Goal: Task Accomplishment & Management: Manage account settings

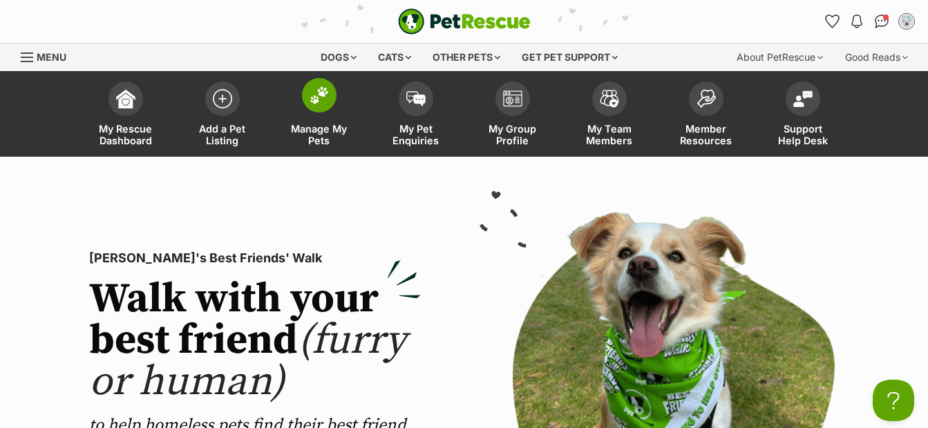
click at [321, 91] on img at bounding box center [319, 95] width 19 height 18
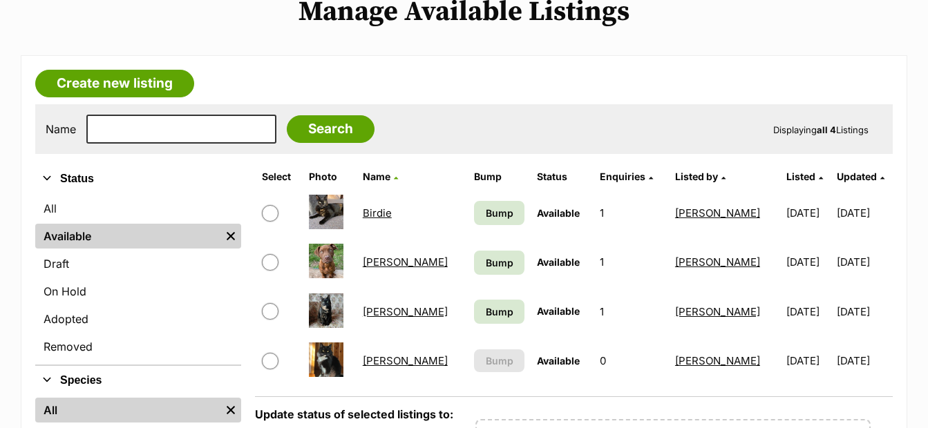
scroll to position [174, 0]
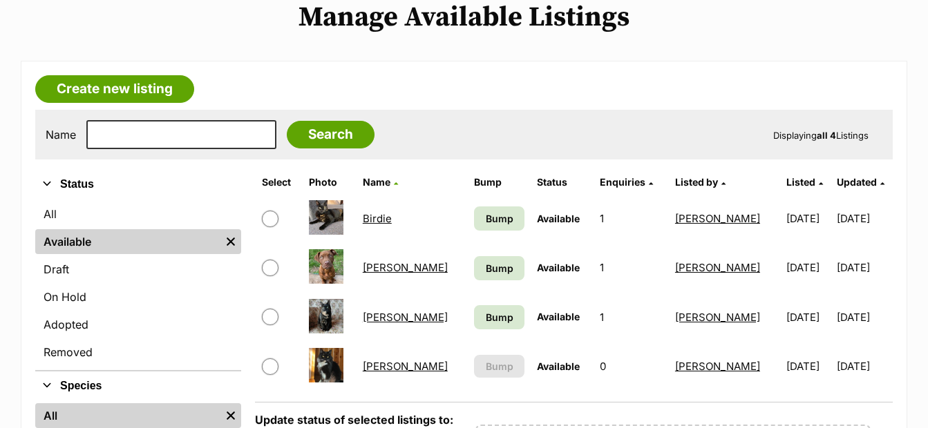
click at [379, 265] on link "Huxley" at bounding box center [405, 267] width 85 height 13
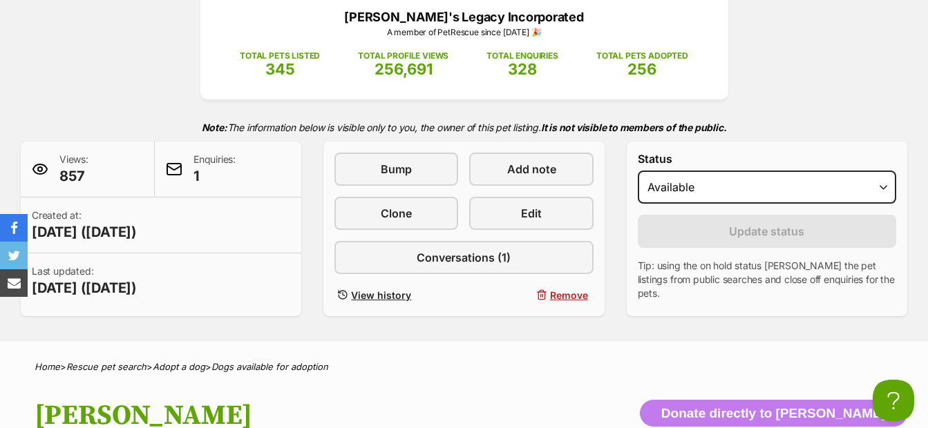
scroll to position [204, 0]
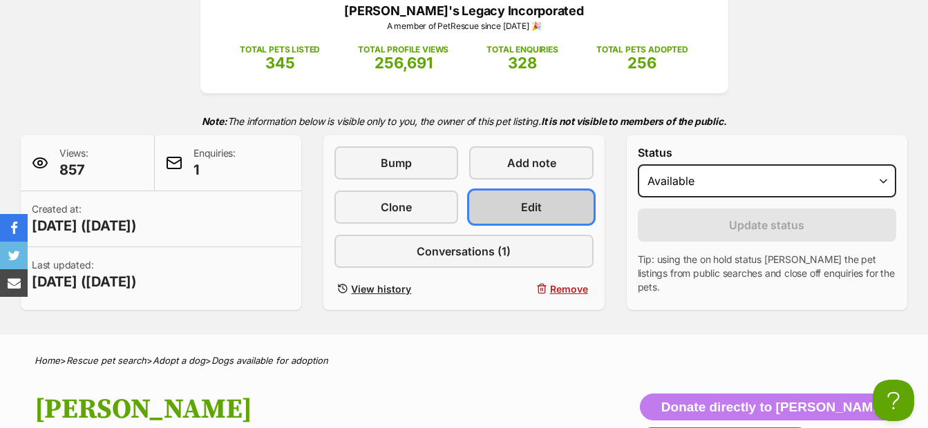
click at [519, 211] on link "Edit" at bounding box center [531, 207] width 124 height 33
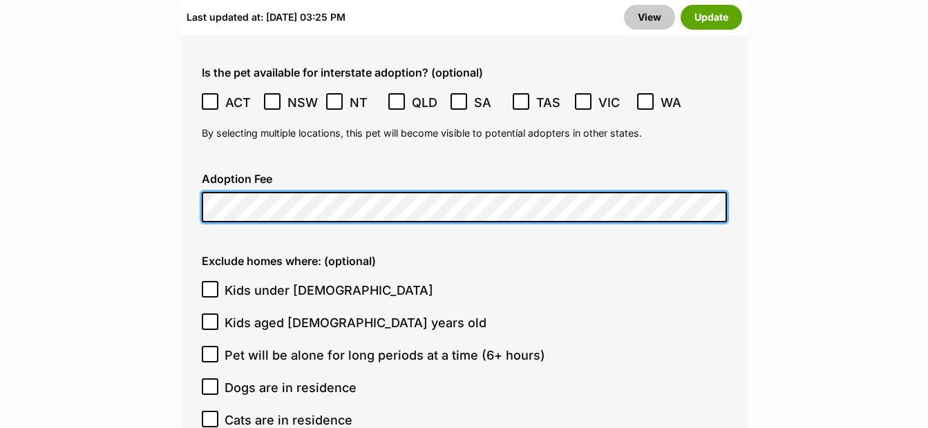
scroll to position [3981, 0]
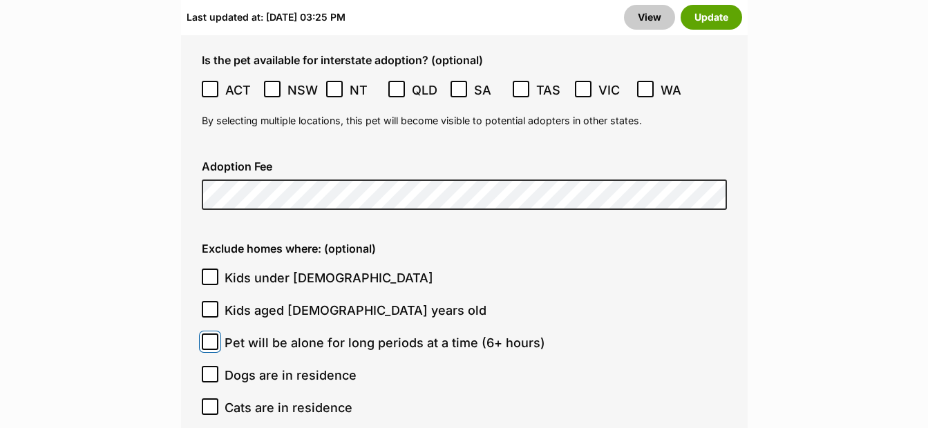
click at [215, 334] on input "Pet will be alone for long periods at a time (6+ hours)" at bounding box center [210, 342] width 17 height 17
checkbox input "true"
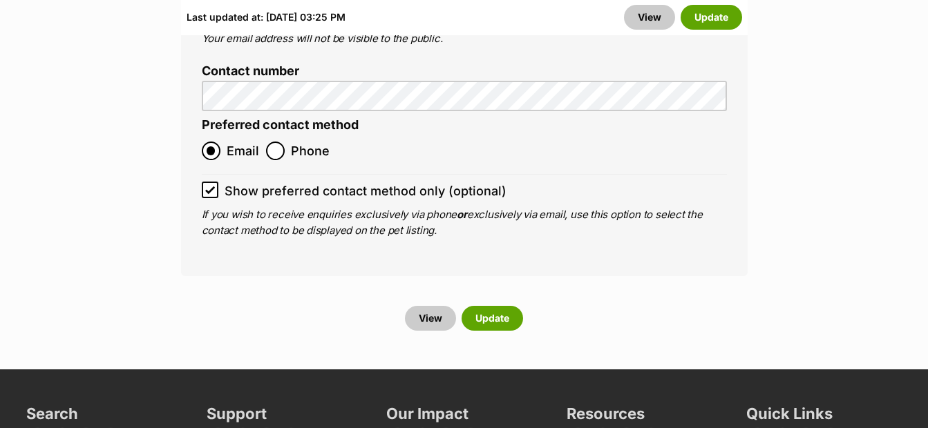
scroll to position [6010, 0]
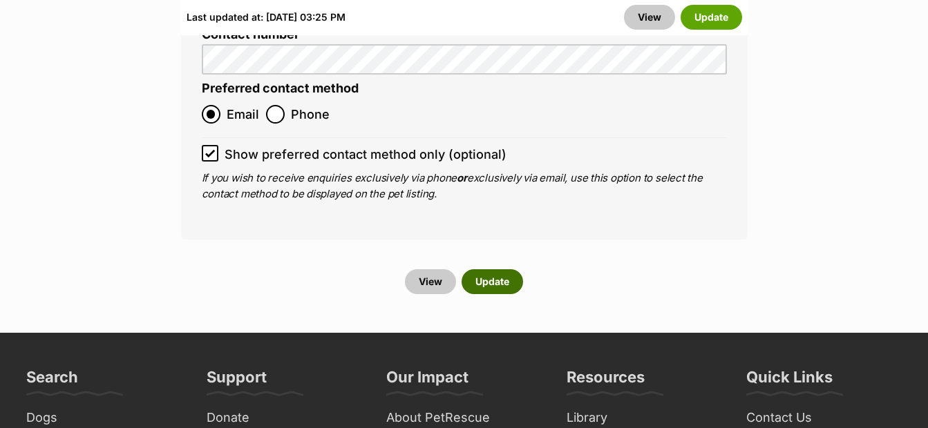
click at [484, 269] on button "Update" at bounding box center [492, 281] width 61 height 25
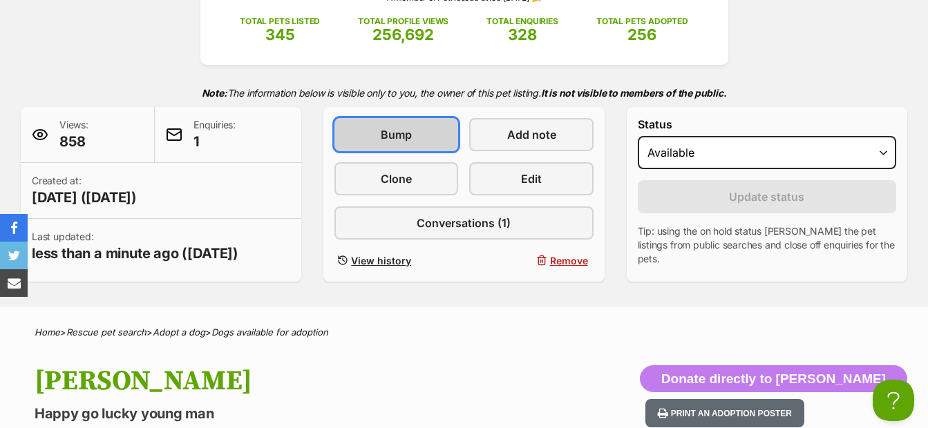
click at [392, 131] on span "Bump" at bounding box center [396, 134] width 31 height 17
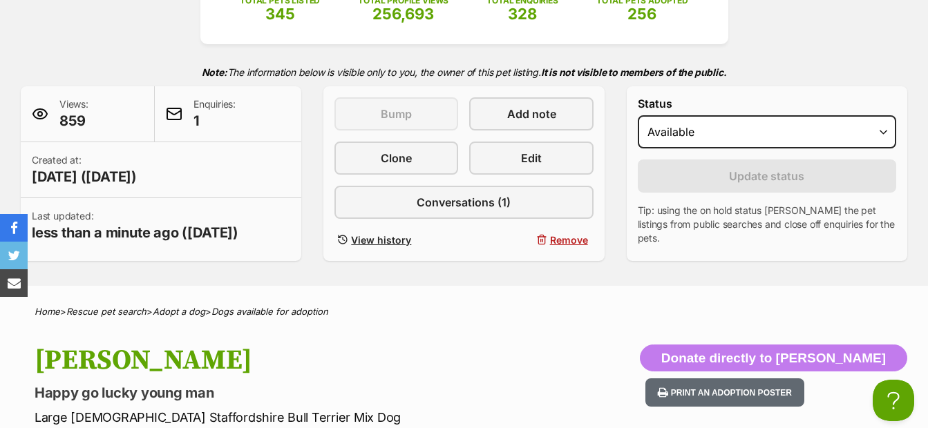
scroll to position [222, 0]
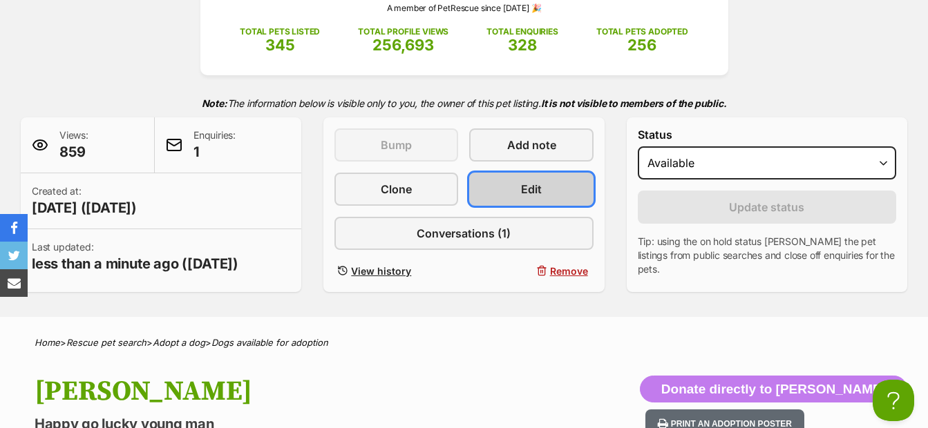
click at [489, 190] on link "Edit" at bounding box center [531, 189] width 124 height 33
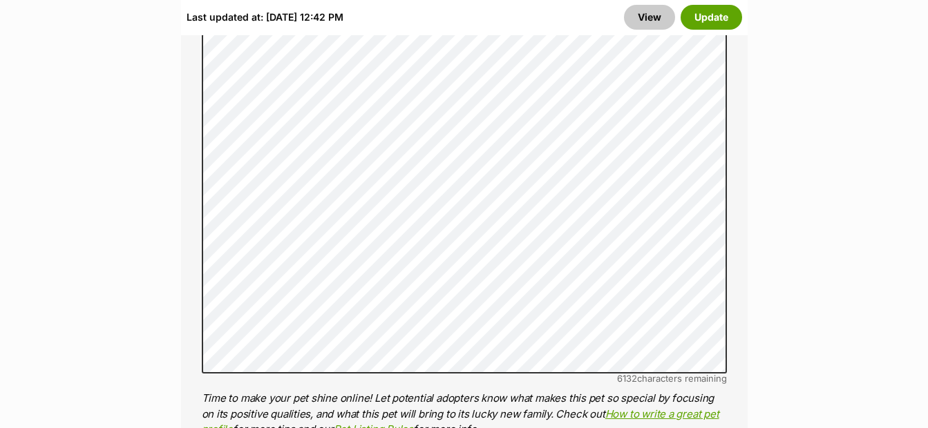
scroll to position [1336, 0]
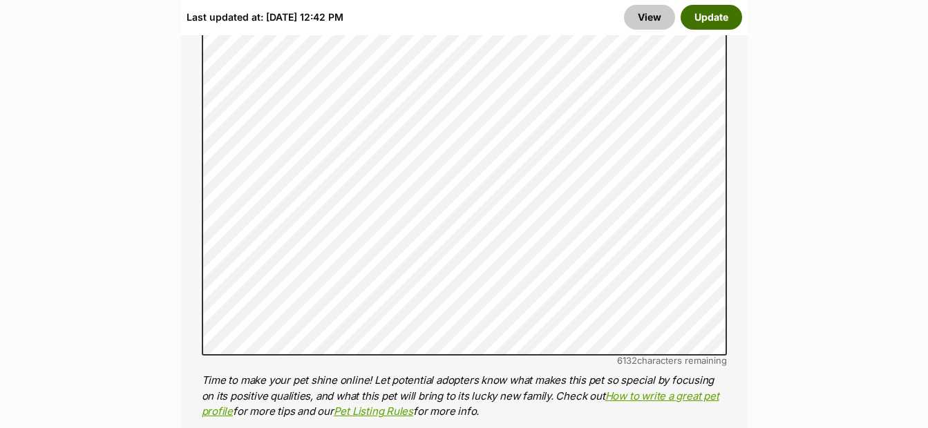
click at [703, 21] on button "Update" at bounding box center [711, 17] width 61 height 25
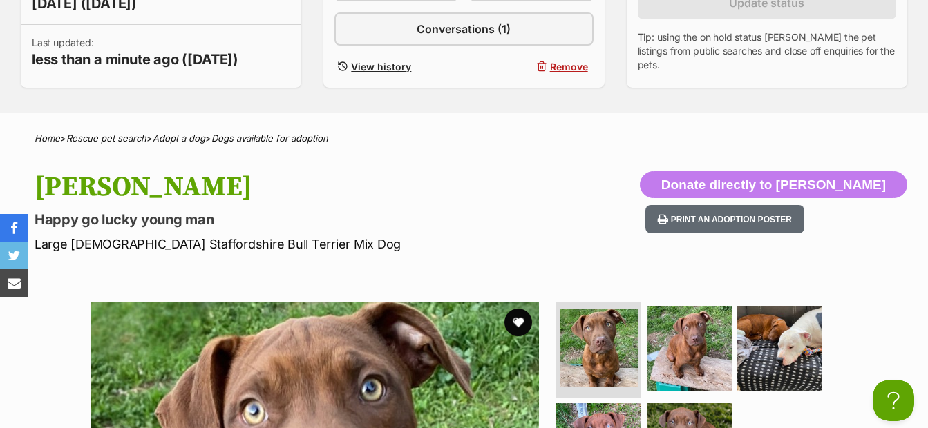
scroll to position [444, 0]
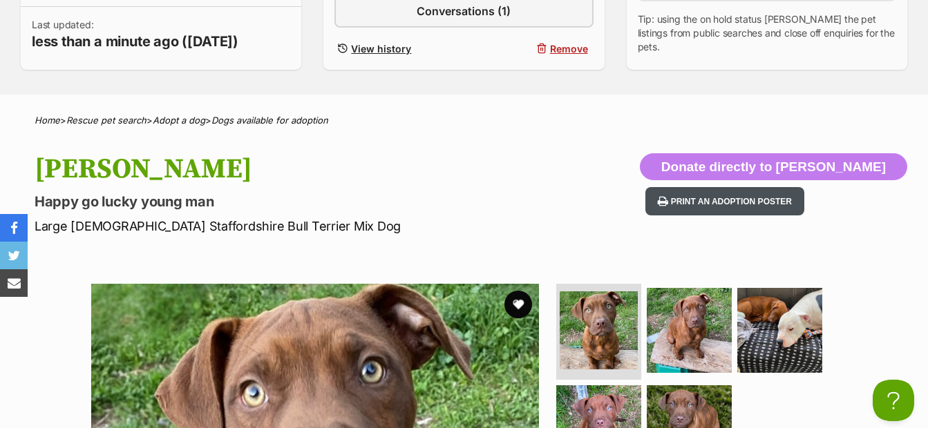
click at [764, 196] on button "Print an adoption poster" at bounding box center [724, 201] width 159 height 28
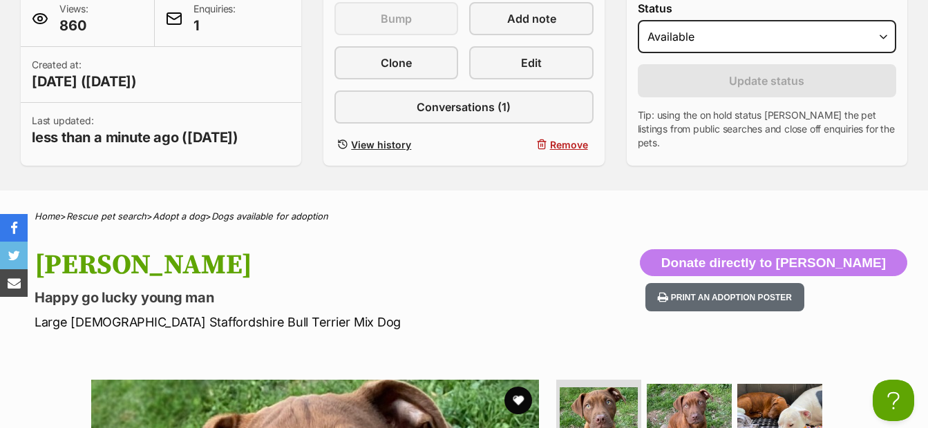
scroll to position [354, 0]
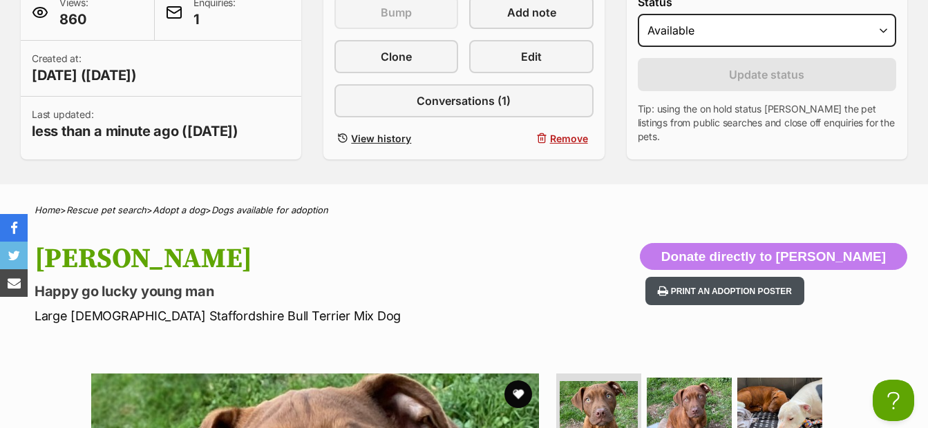
click at [764, 292] on button "Print an adoption poster" at bounding box center [724, 291] width 159 height 28
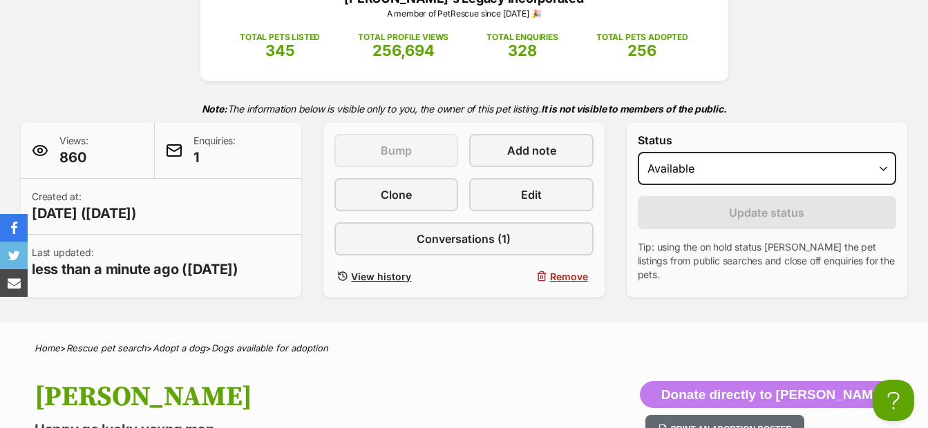
scroll to position [0, 0]
